Goal: Information Seeking & Learning: Learn about a topic

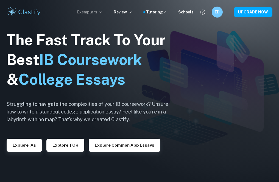
click at [97, 12] on p "Exemplars" at bounding box center [90, 12] width 26 height 6
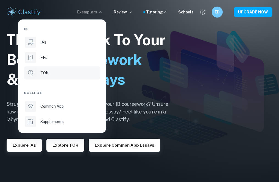
click at [75, 78] on li "TOK" at bounding box center [62, 72] width 76 height 13
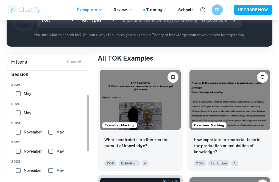
scroll to position [54, 0]
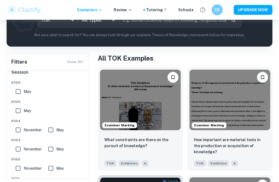
click at [26, 91] on span "May" at bounding box center [27, 92] width 7 height 6
click at [24, 91] on input "May" at bounding box center [18, 91] width 11 height 11
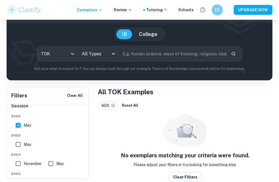
scroll to position [42, 0]
click at [17, 128] on input "May" at bounding box center [18, 125] width 11 height 11
checkbox input "false"
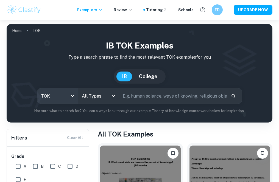
scroll to position [0, 0]
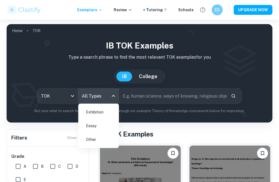
click at [94, 92] on body "We value your privacy We use cookies to enhance your browsing experience, serve…" at bounding box center [139, 111] width 279 height 182
click at [98, 123] on li "Essay" at bounding box center [98, 126] width 36 height 13
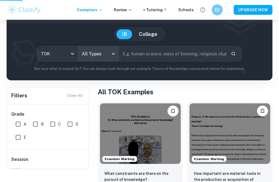
scroll to position [65, 0]
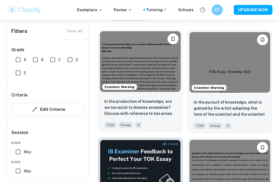
scroll to position [171, 0]
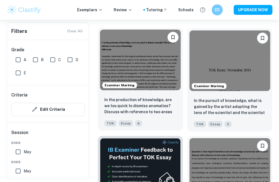
click at [131, 67] on img at bounding box center [140, 60] width 81 height 61
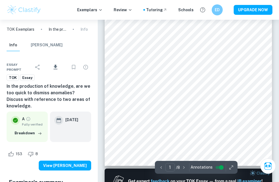
scroll to position [76, 0]
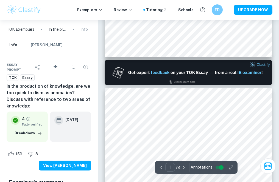
type input "2"
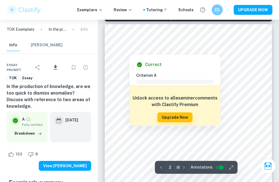
scroll to position [248, 0]
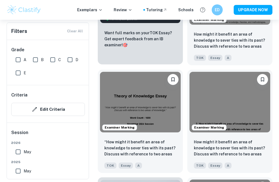
scroll to position [346, 0]
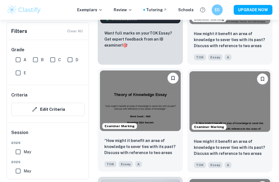
click at [134, 104] on img at bounding box center [140, 101] width 81 height 61
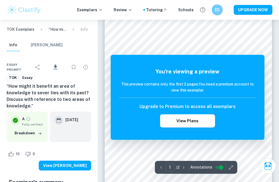
scroll to position [64, 0]
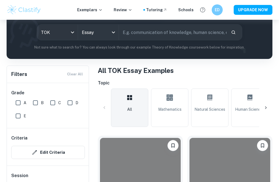
scroll to position [346, 0]
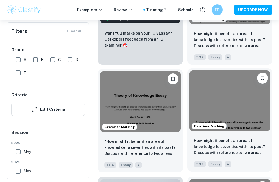
click at [228, 132] on div "Examiner Marking" at bounding box center [229, 100] width 85 height 65
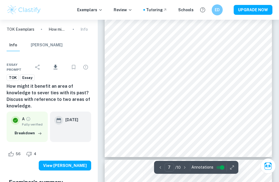
scroll to position [1392, 0]
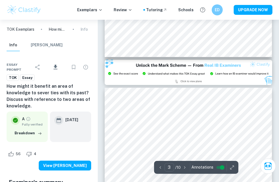
type input "2"
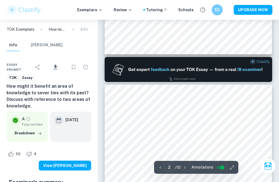
scroll to position [181, 0]
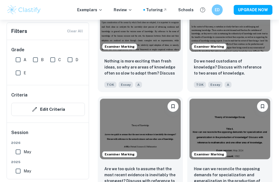
scroll to position [750, 0]
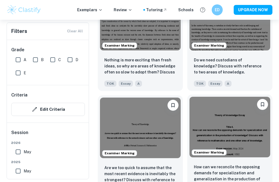
click at [226, 136] on img at bounding box center [229, 127] width 81 height 61
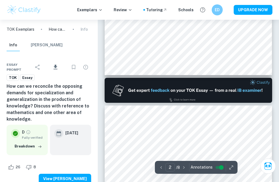
type input "1"
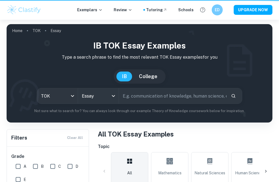
scroll to position [750, 0]
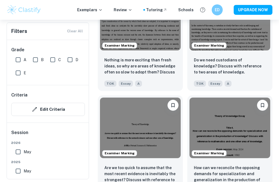
click at [19, 62] on input "A" at bounding box center [18, 59] width 11 height 11
checkbox input "true"
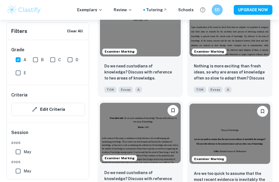
scroll to position [673, 0]
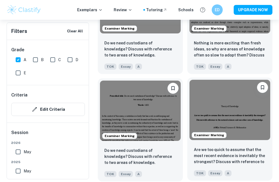
click at [228, 125] on img at bounding box center [229, 110] width 81 height 61
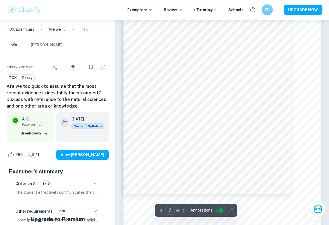
scroll to position [1631, 0]
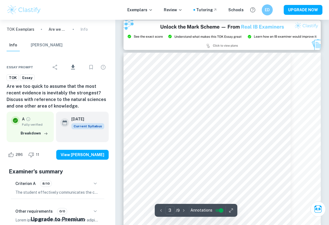
type input "2"
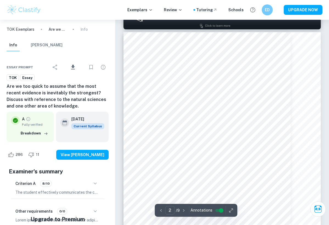
scroll to position [288, 0]
